Goal: Task Accomplishment & Management: Use online tool/utility

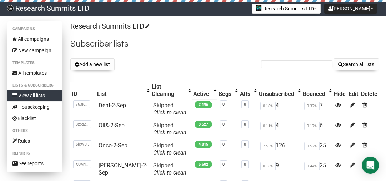
click at [40, 94] on link "View all lists" at bounding box center [34, 95] width 55 height 11
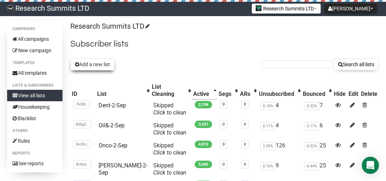
click at [97, 64] on button "Add a new list" at bounding box center [92, 64] width 44 height 12
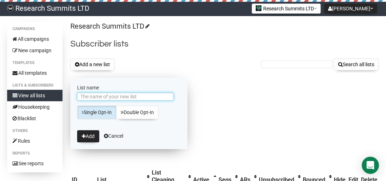
click at [109, 97] on input "List name" at bounding box center [125, 97] width 96 height 8
type input "Neur-3-Sep"
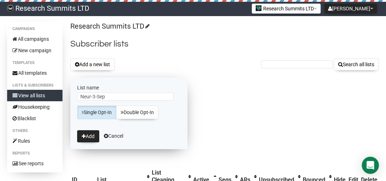
click at [85, 142] on form "List name Neur-3-Sep Single Opt-In Double Opt-In Add Cancel" at bounding box center [128, 113] width 117 height 71
click at [89, 139] on button "Add" at bounding box center [88, 136] width 22 height 12
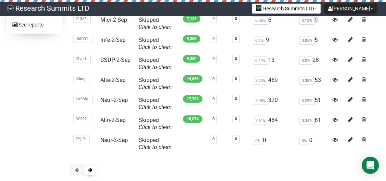
scroll to position [143, 0]
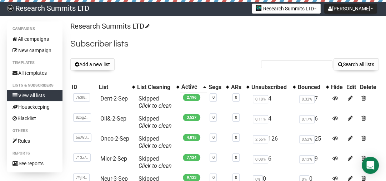
click at [100, 64] on button "Add a new list" at bounding box center [92, 64] width 44 height 12
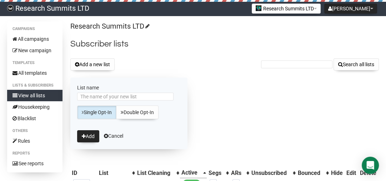
click at [100, 64] on button "Add a new list" at bounding box center [92, 64] width 44 height 12
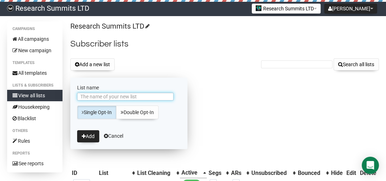
click at [85, 97] on input "List name" at bounding box center [125, 97] width 96 height 8
type input "L"
click at [94, 94] on input "Alin-2-Sep" at bounding box center [125, 97] width 96 height 8
type input "Alin-3-Sep"
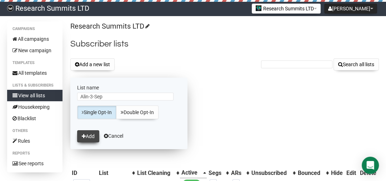
click at [85, 131] on button "Add" at bounding box center [88, 136] width 22 height 12
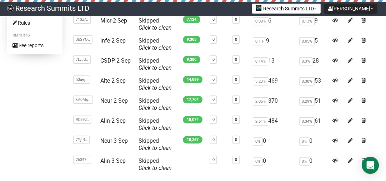
scroll to position [154, 0]
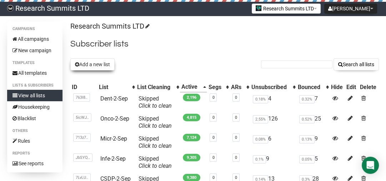
click at [88, 60] on button "Add a new list" at bounding box center [92, 64] width 44 height 12
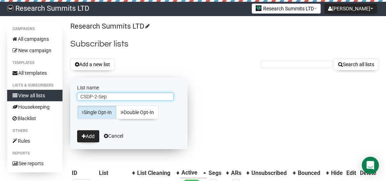
click at [98, 97] on input "CSDP-2-Sep" at bounding box center [125, 97] width 96 height 8
type input "CSDP-3-Sep"
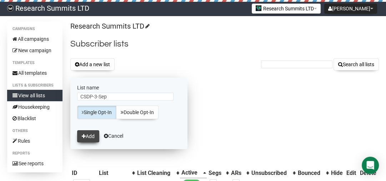
click at [87, 133] on button "Add" at bounding box center [88, 136] width 22 height 12
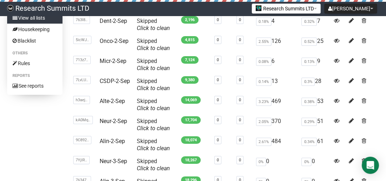
scroll to position [6, 0]
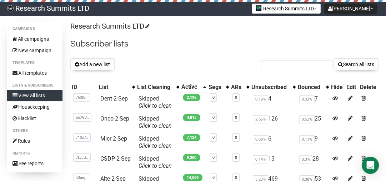
click at [101, 61] on button "Add a new list" at bounding box center [92, 64] width 44 height 12
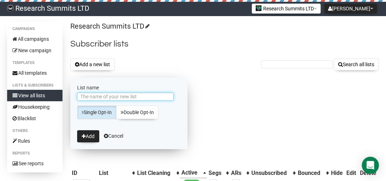
click at [98, 97] on input "List name" at bounding box center [125, 97] width 96 height 8
click at [98, 97] on input "Alte" at bounding box center [125, 97] width 96 height 8
click at [93, 97] on input "Alte-2-Sep" at bounding box center [125, 97] width 96 height 8
type input "Alte-3-Sep"
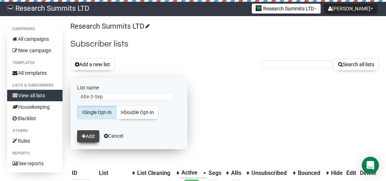
click at [95, 135] on button "Add" at bounding box center [88, 136] width 22 height 12
